Goal: Task Accomplishment & Management: Use online tool/utility

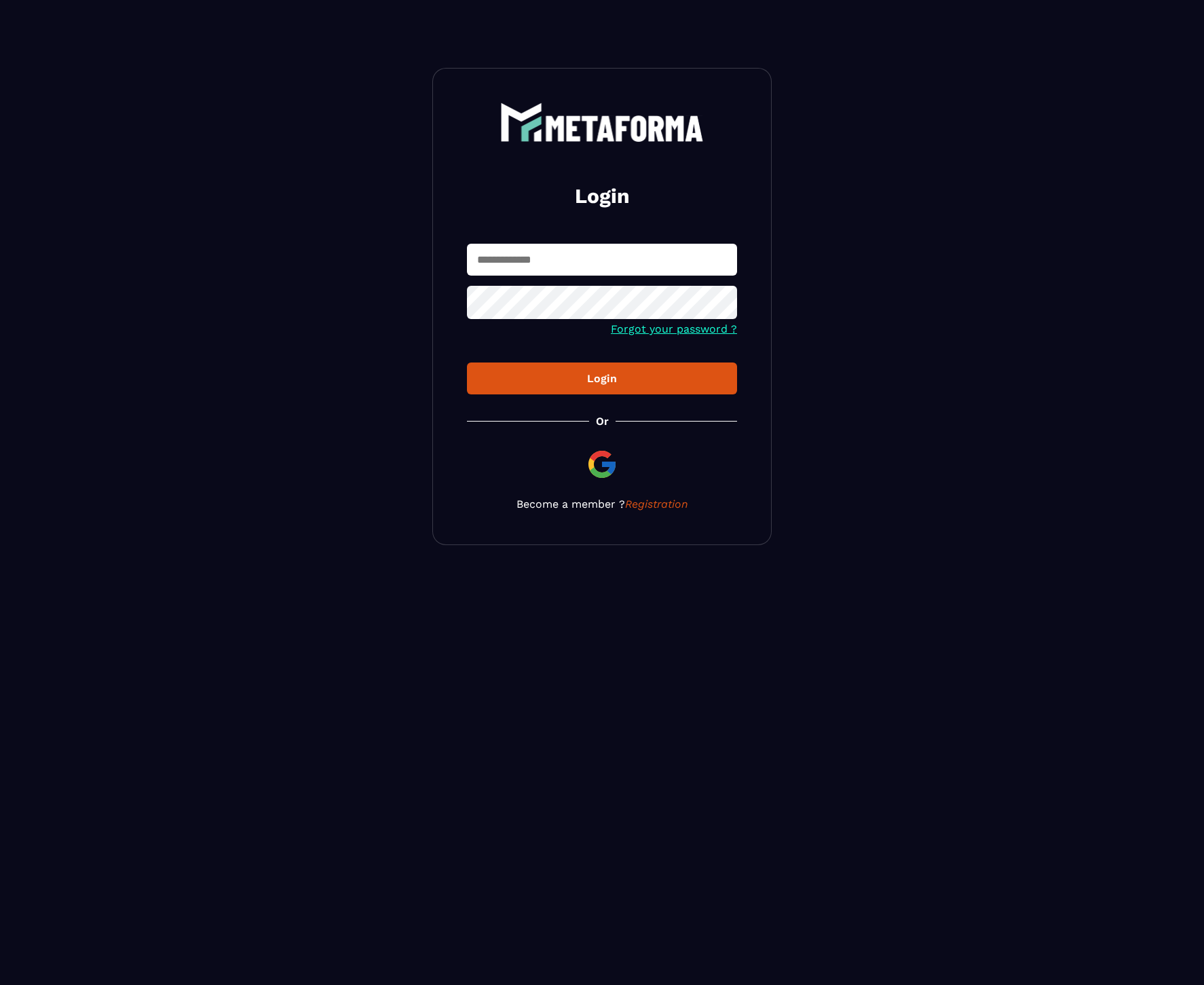
click at [612, 254] on input "text" at bounding box center [602, 260] width 270 height 31
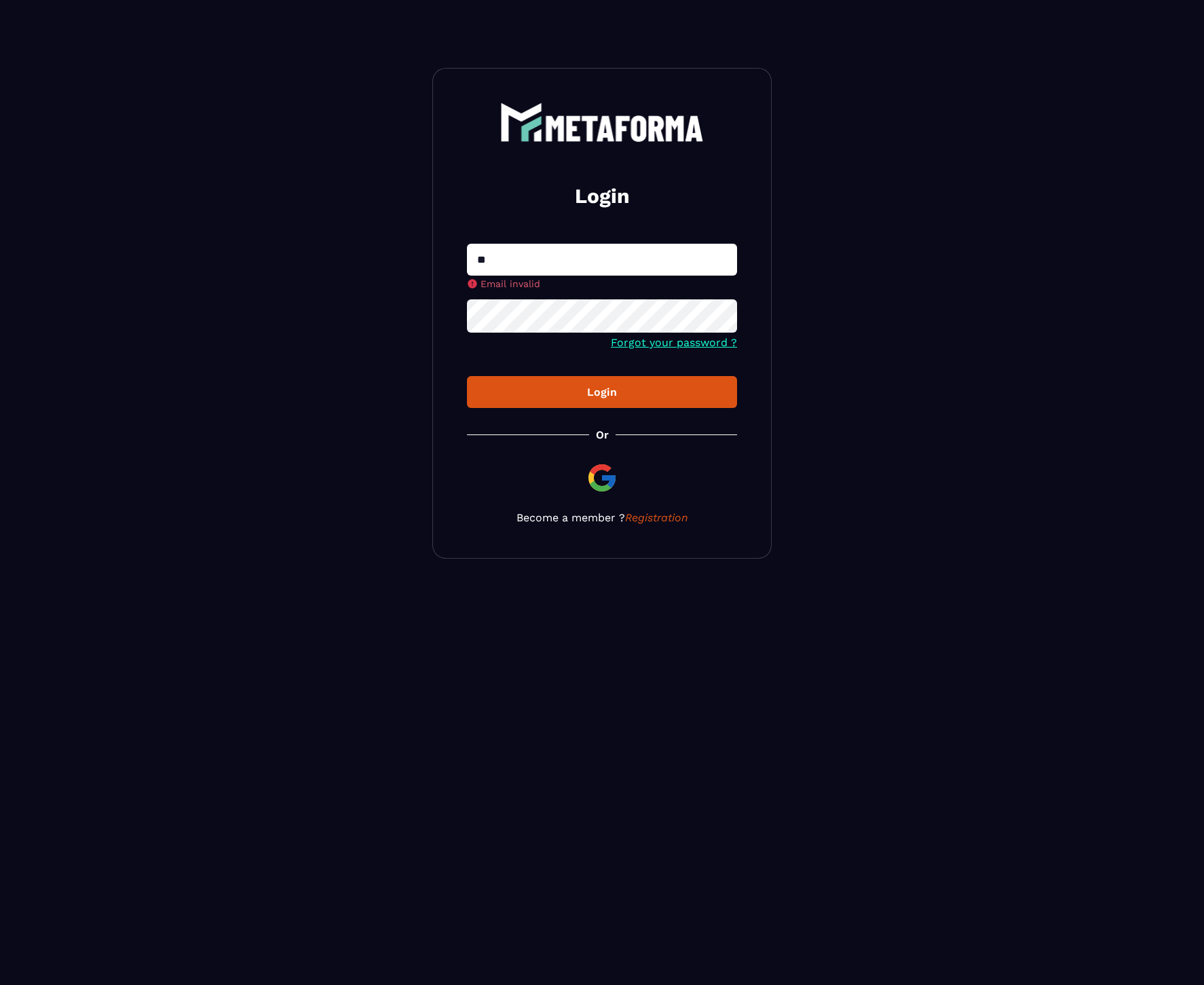
type input "**********"
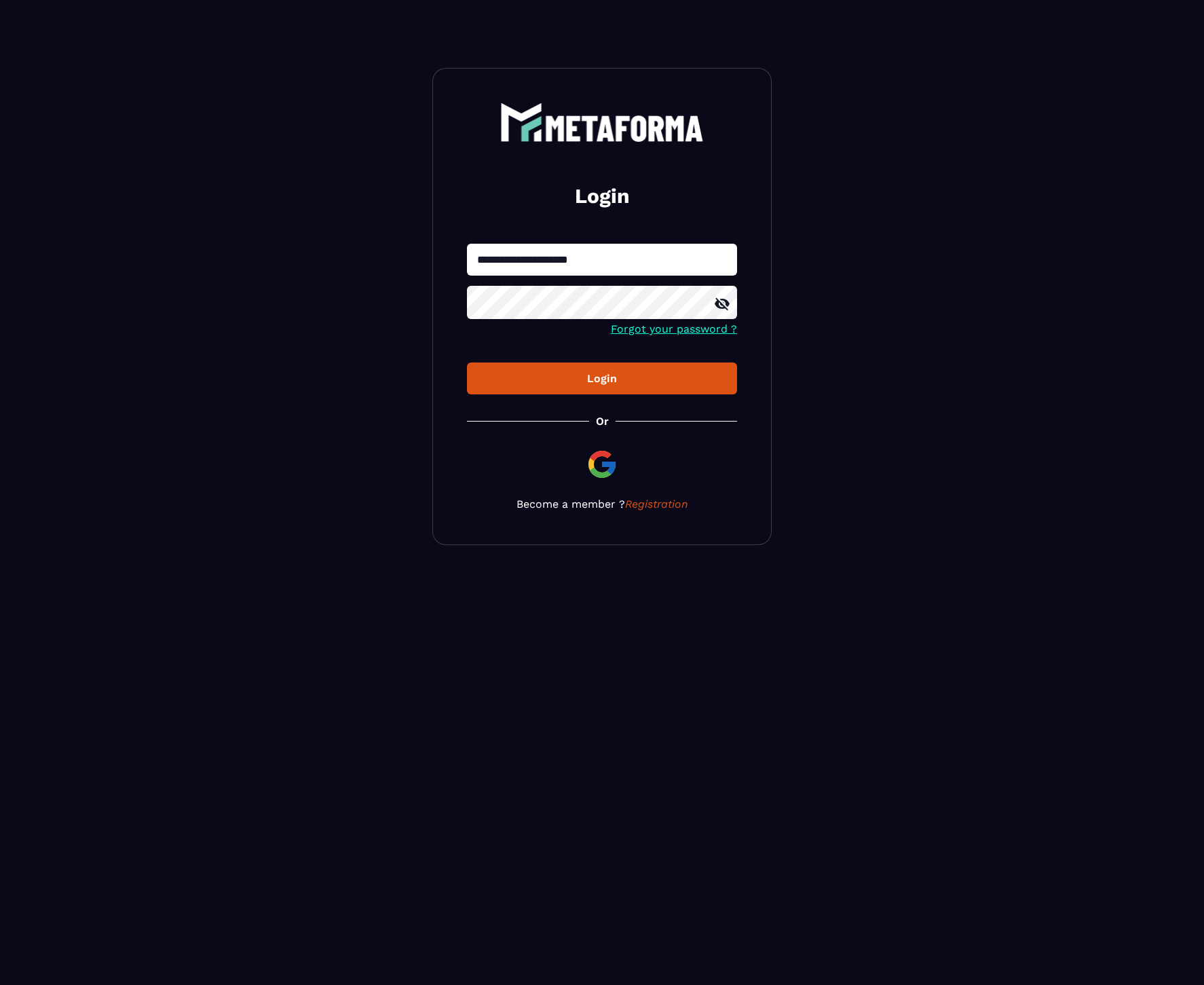
click at [587, 375] on div "Login" at bounding box center [602, 378] width 248 height 13
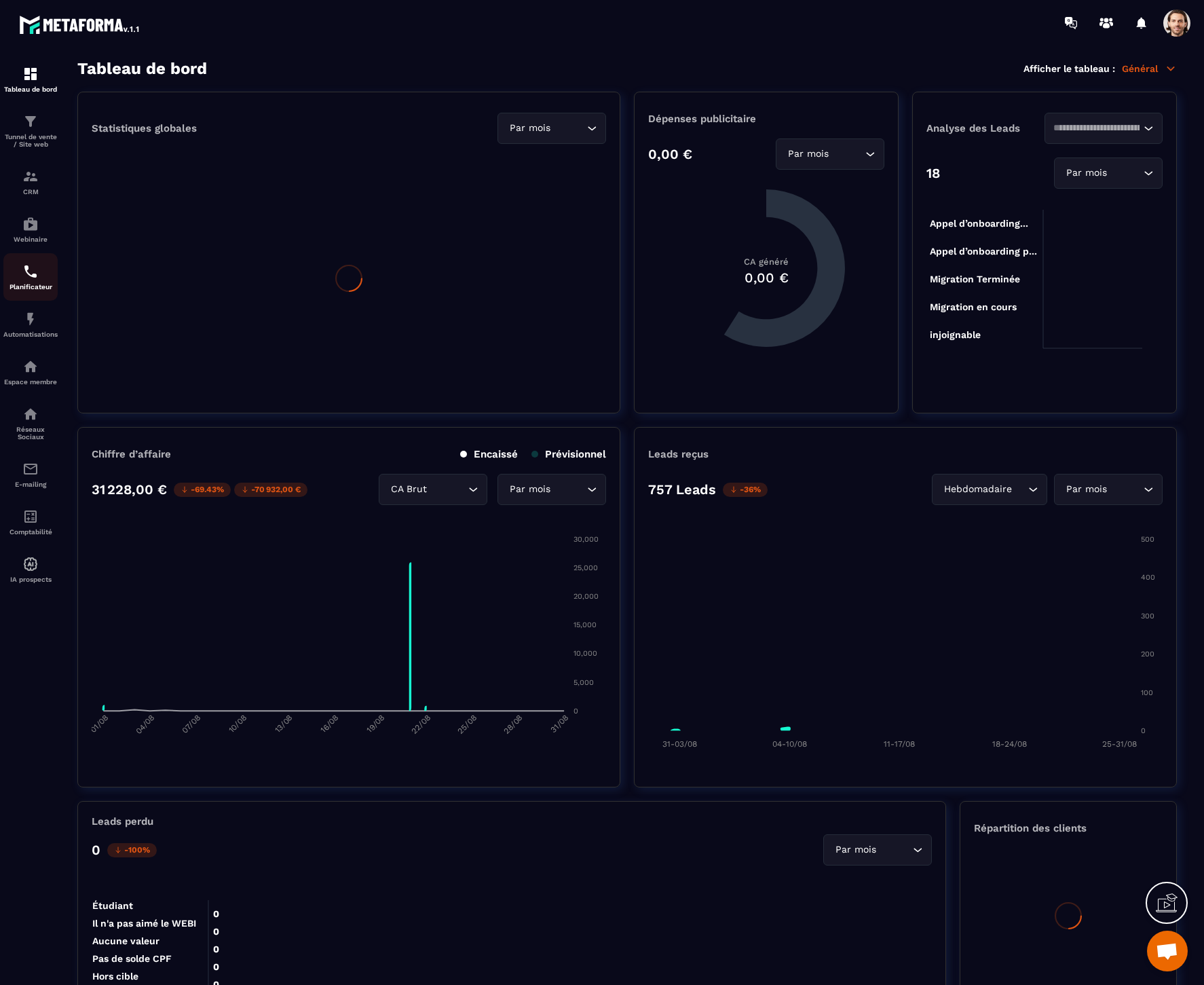
click at [26, 278] on img at bounding box center [31, 271] width 17 height 17
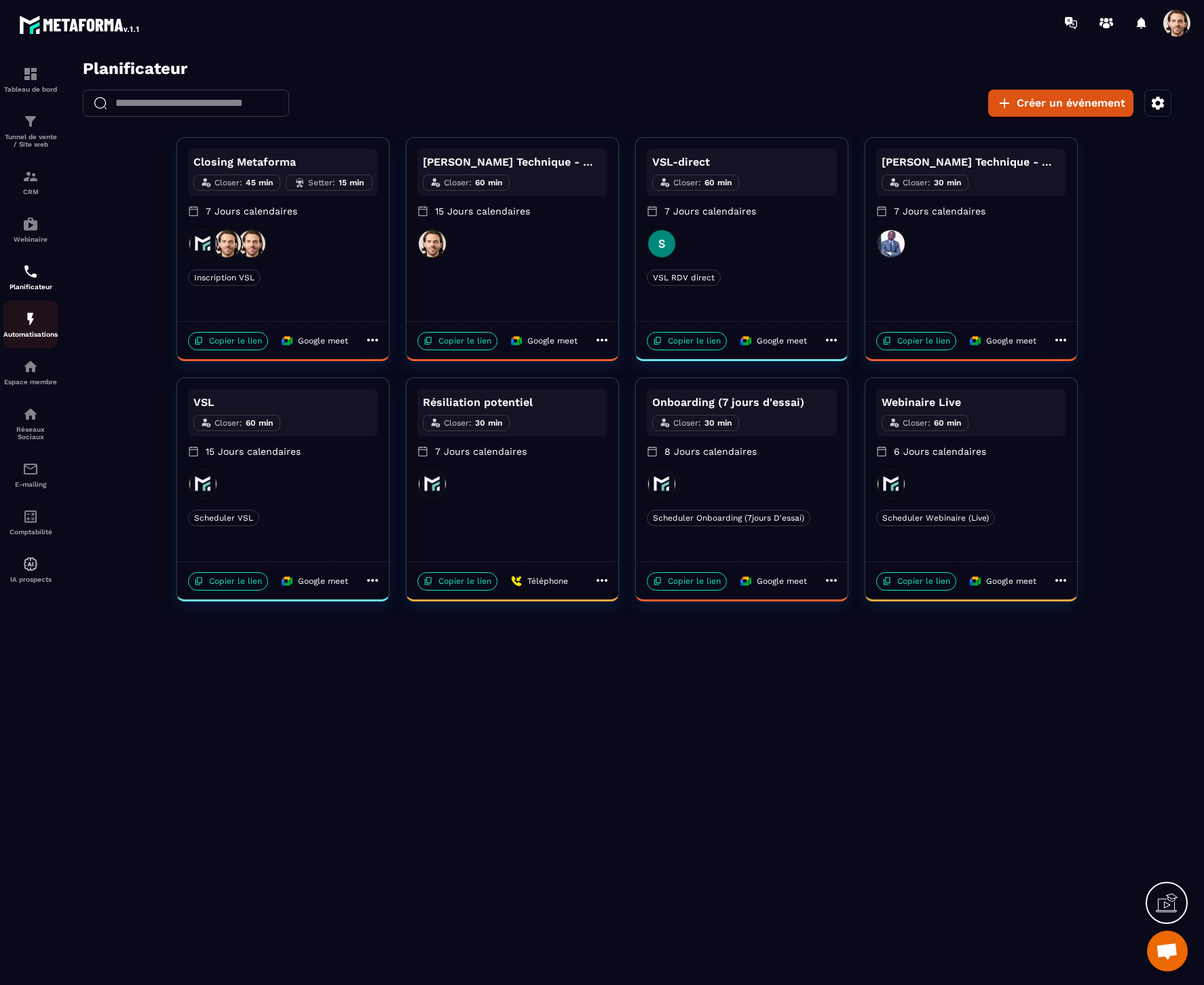
click at [33, 313] on img at bounding box center [31, 318] width 17 height 17
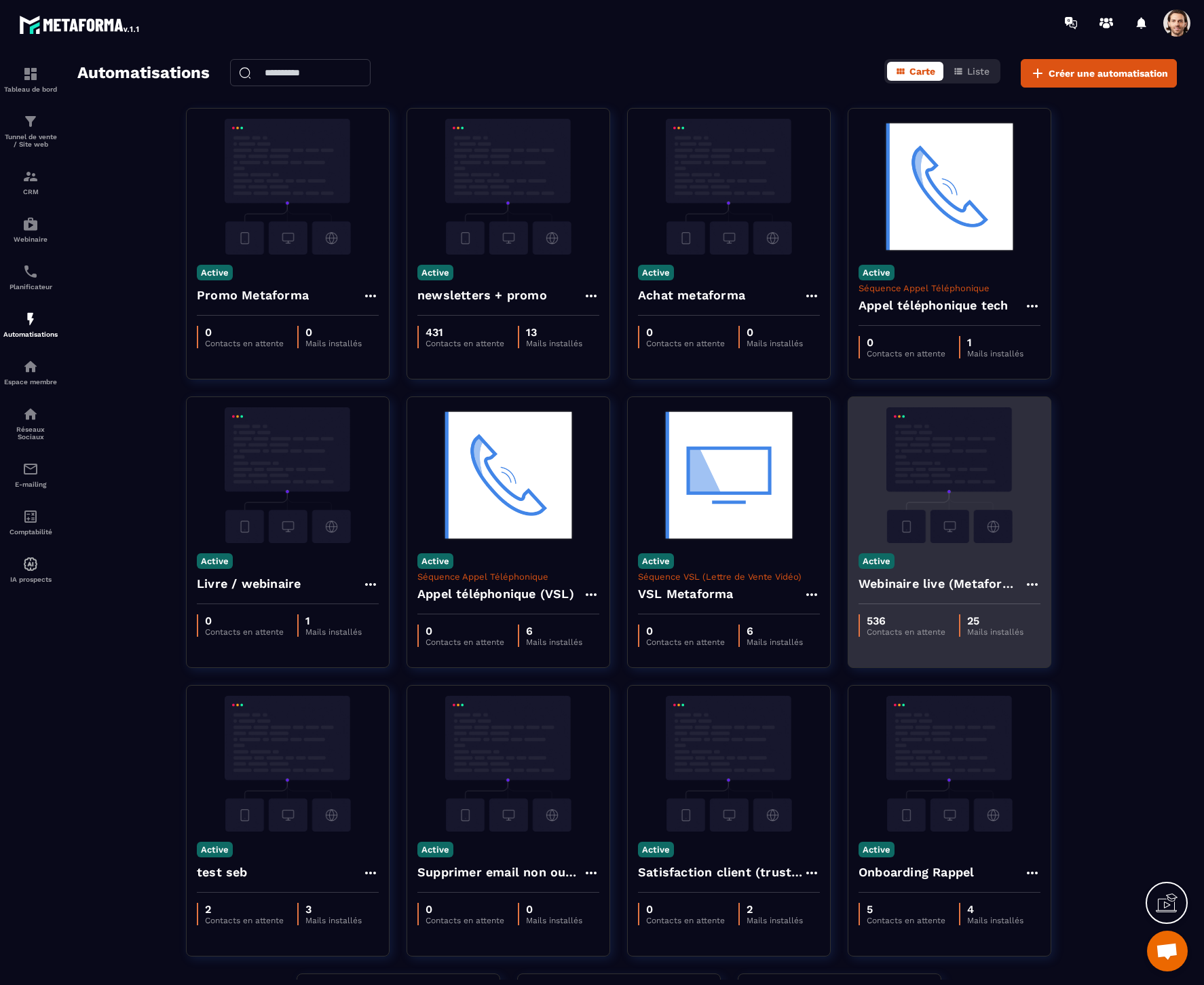
click at [922, 583] on h4 "Webinaire live (Metaforma)" at bounding box center [941, 583] width 165 height 19
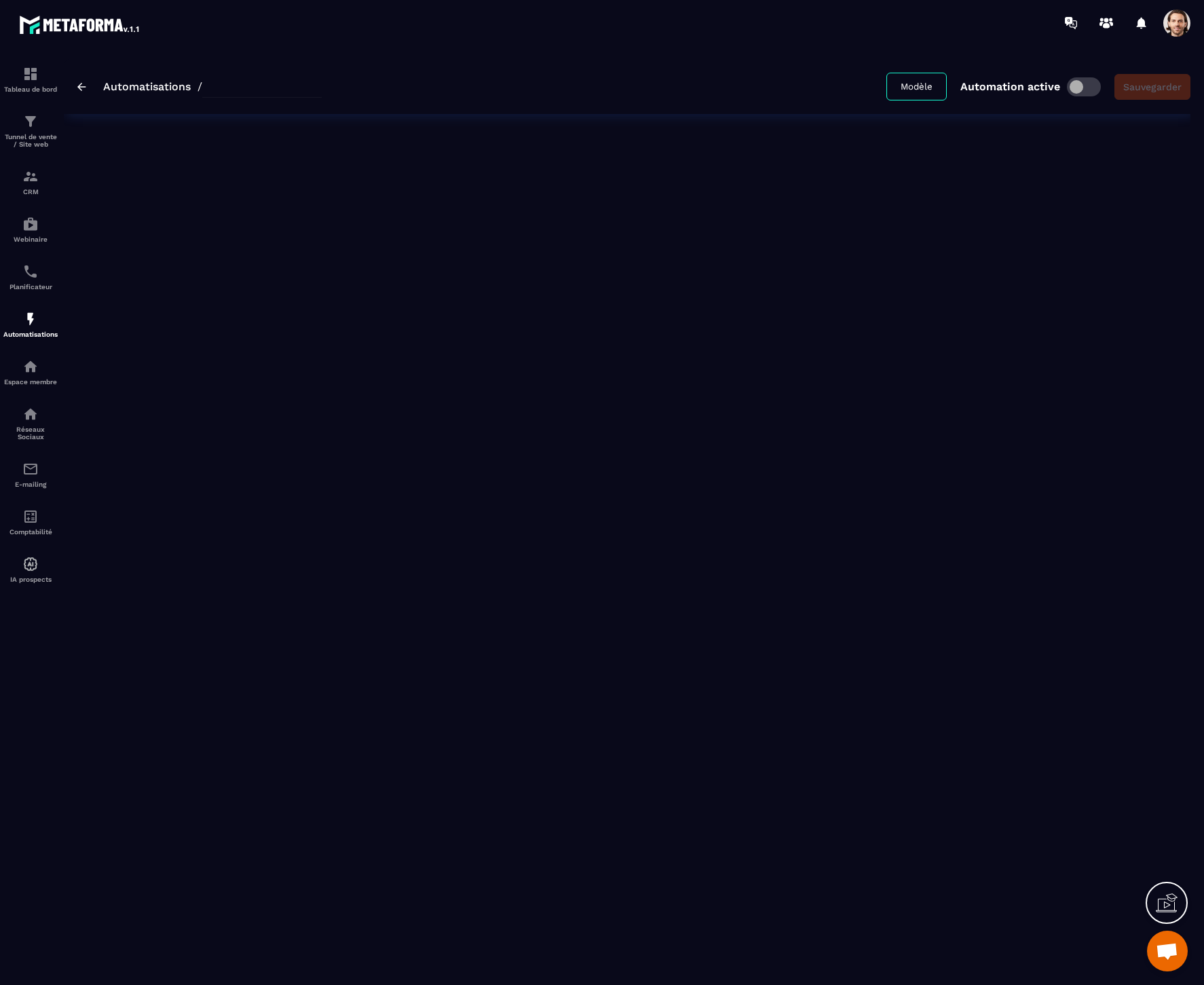
type input "**********"
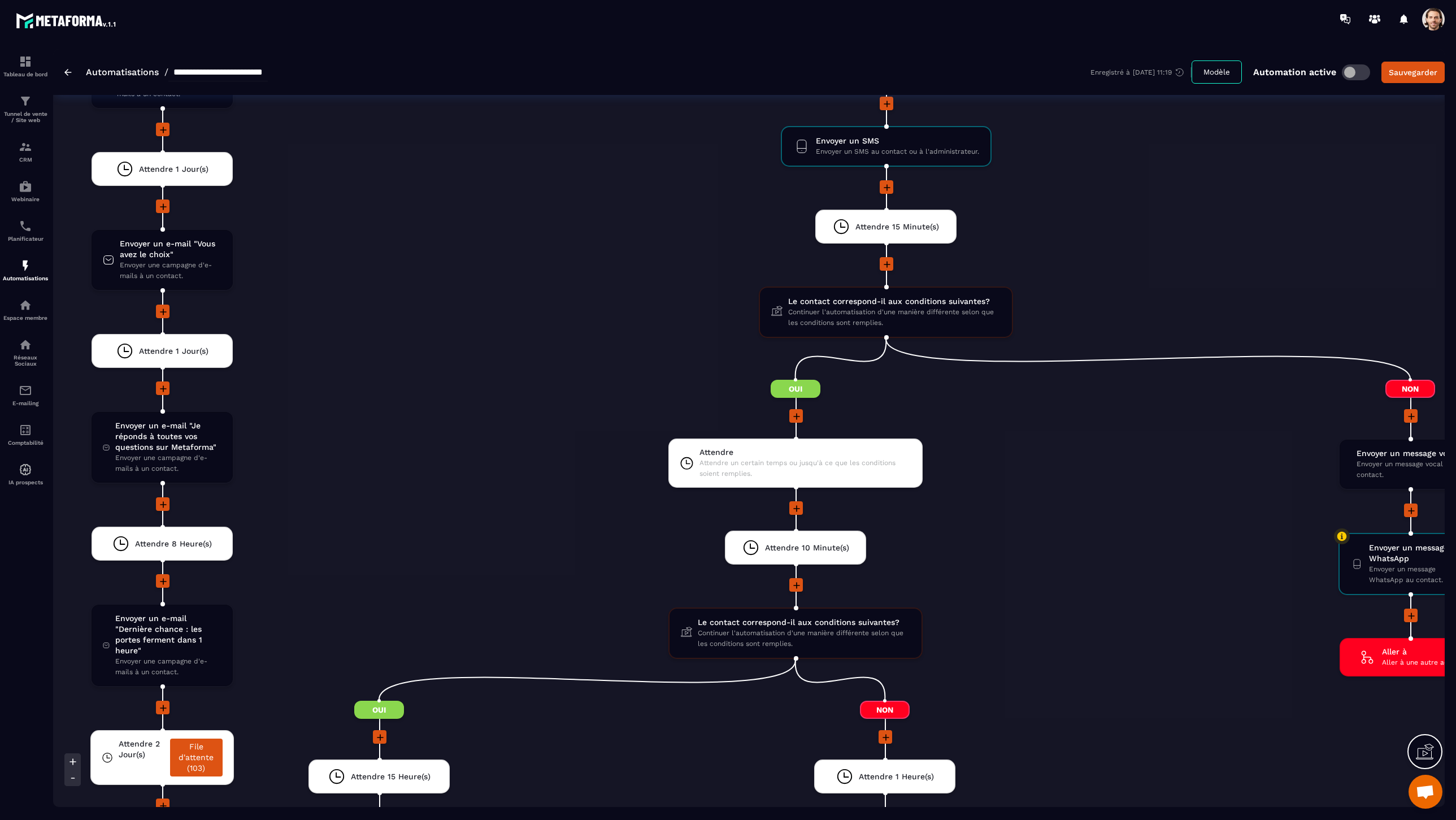
scroll to position [2892, 0]
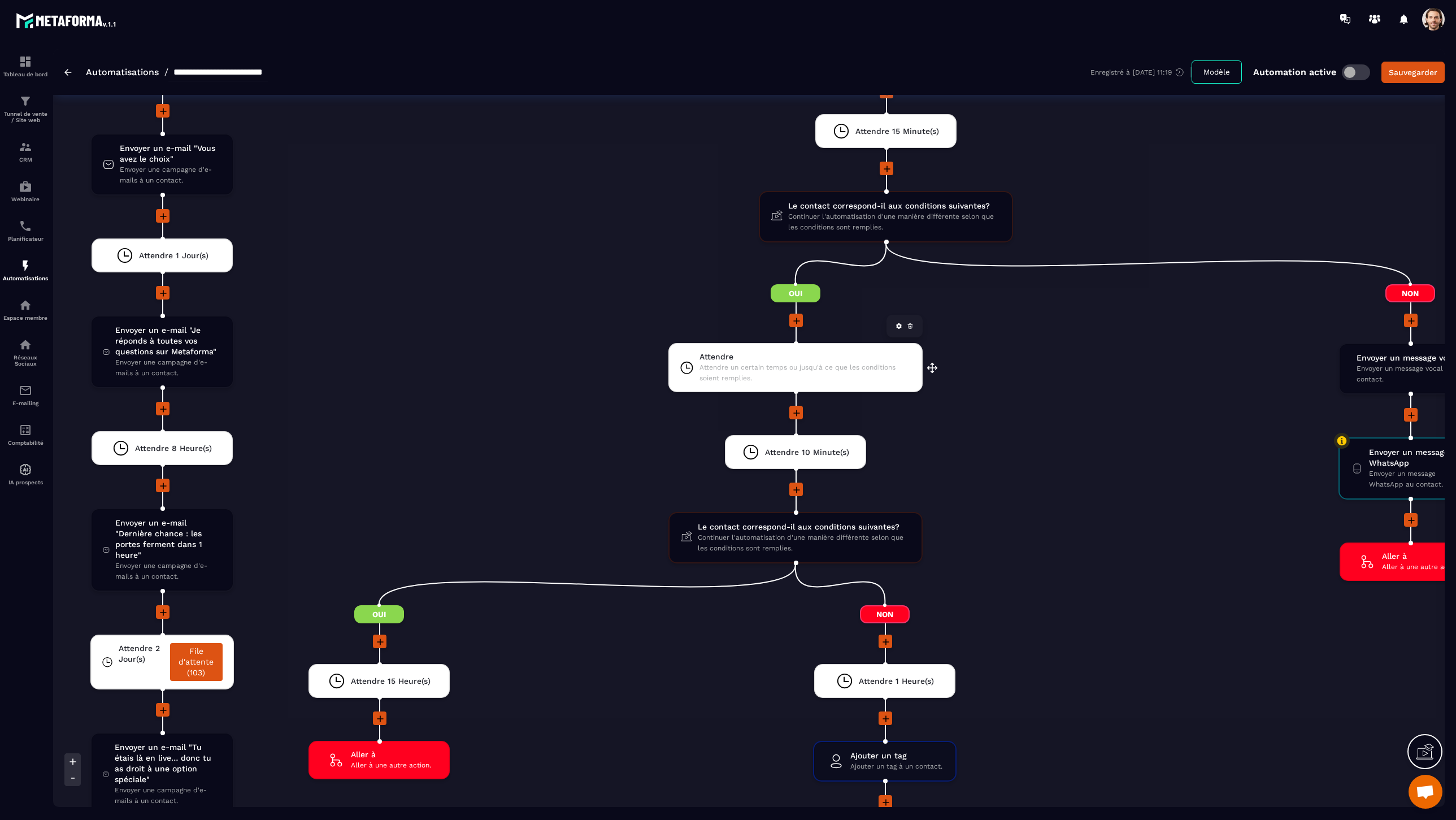
click at [823, 385] on div "Attendre Attendre un certain temps ou jusqu'à ce que les conditions soient remp…" at bounding box center [795, 368] width 254 height 50
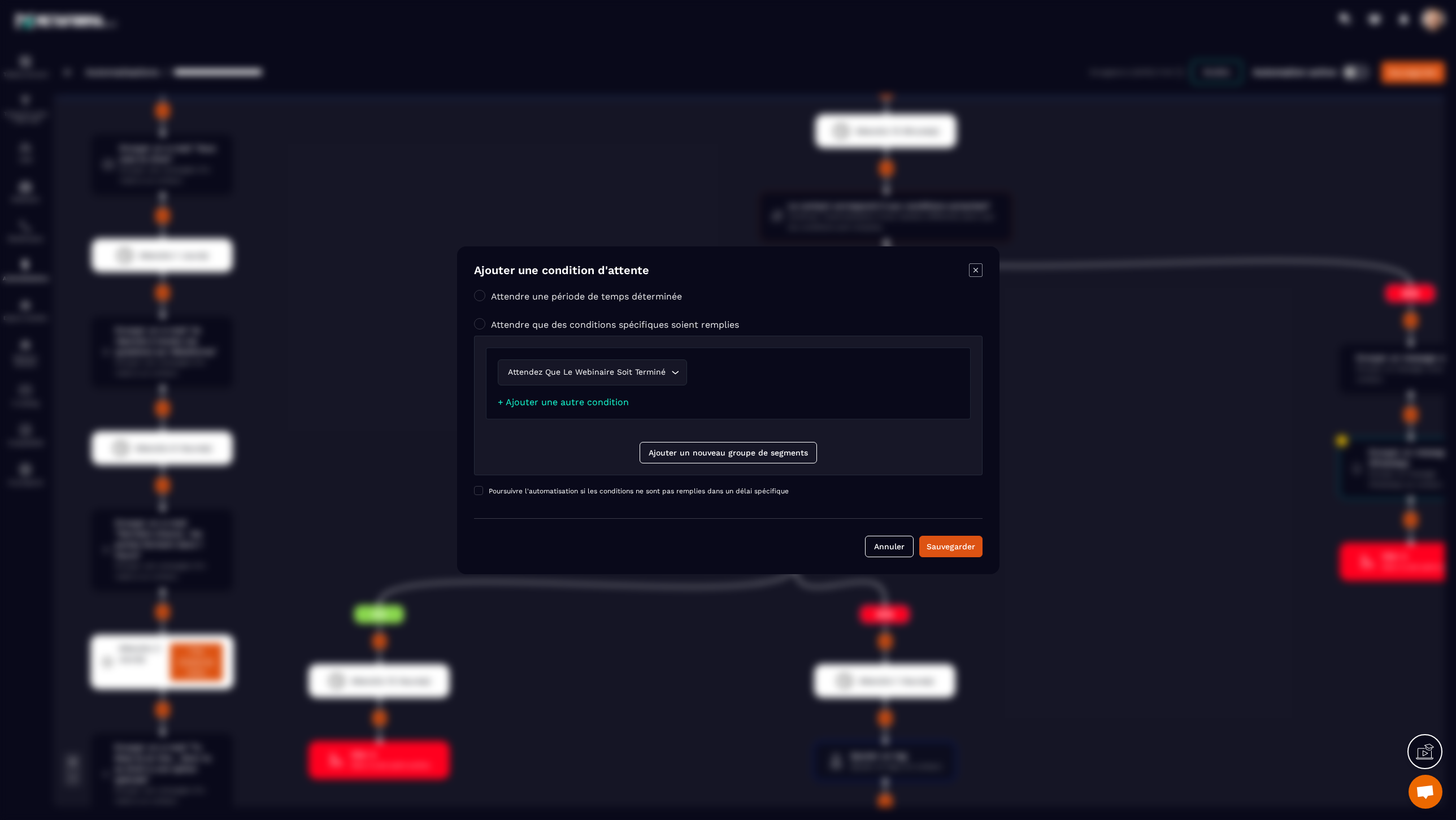
click at [973, 275] on icon "Modal window" at bounding box center [976, 270] width 14 height 14
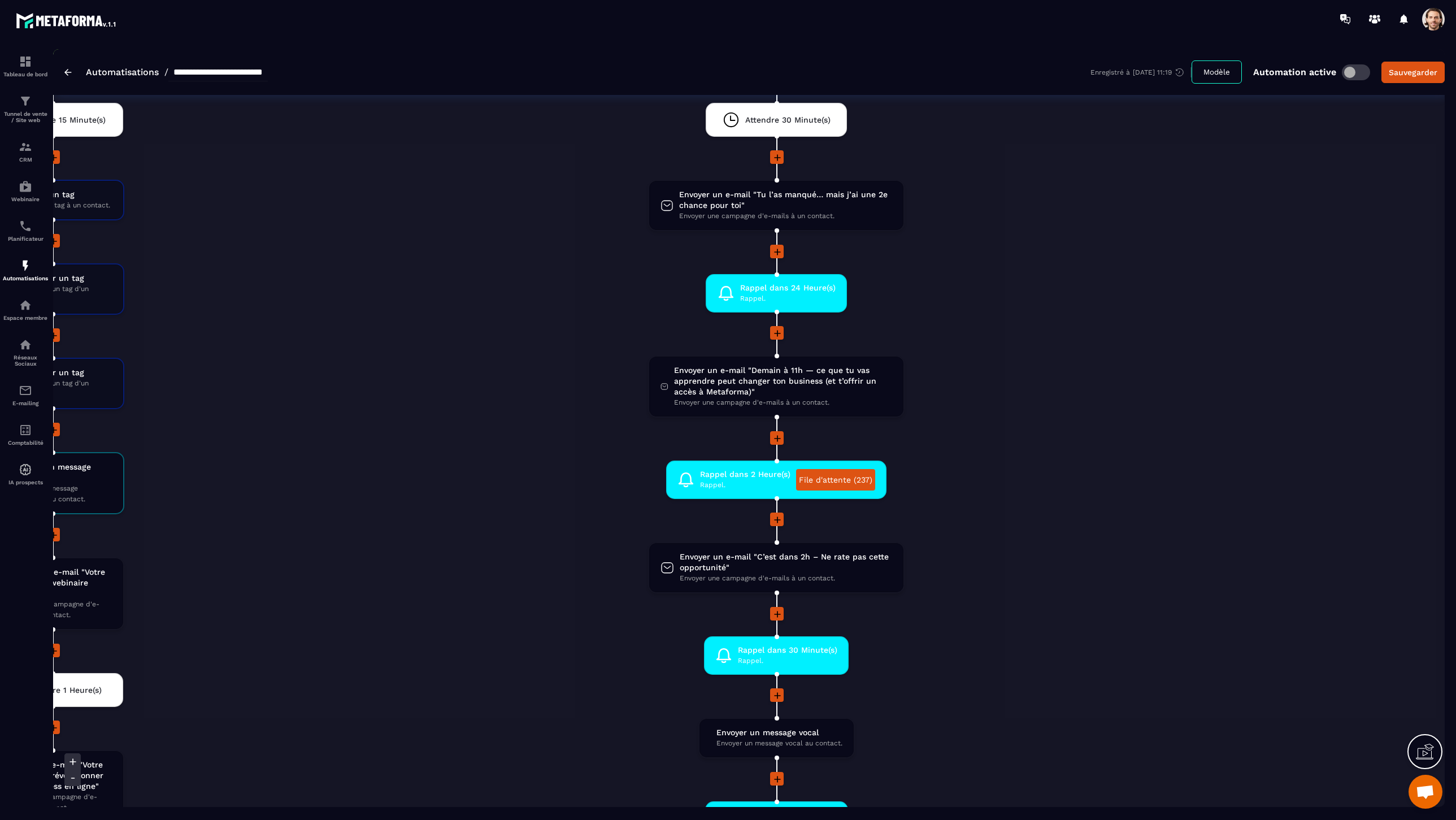
scroll to position [1852, 0]
